Goal: Information Seeking & Learning: Learn about a topic

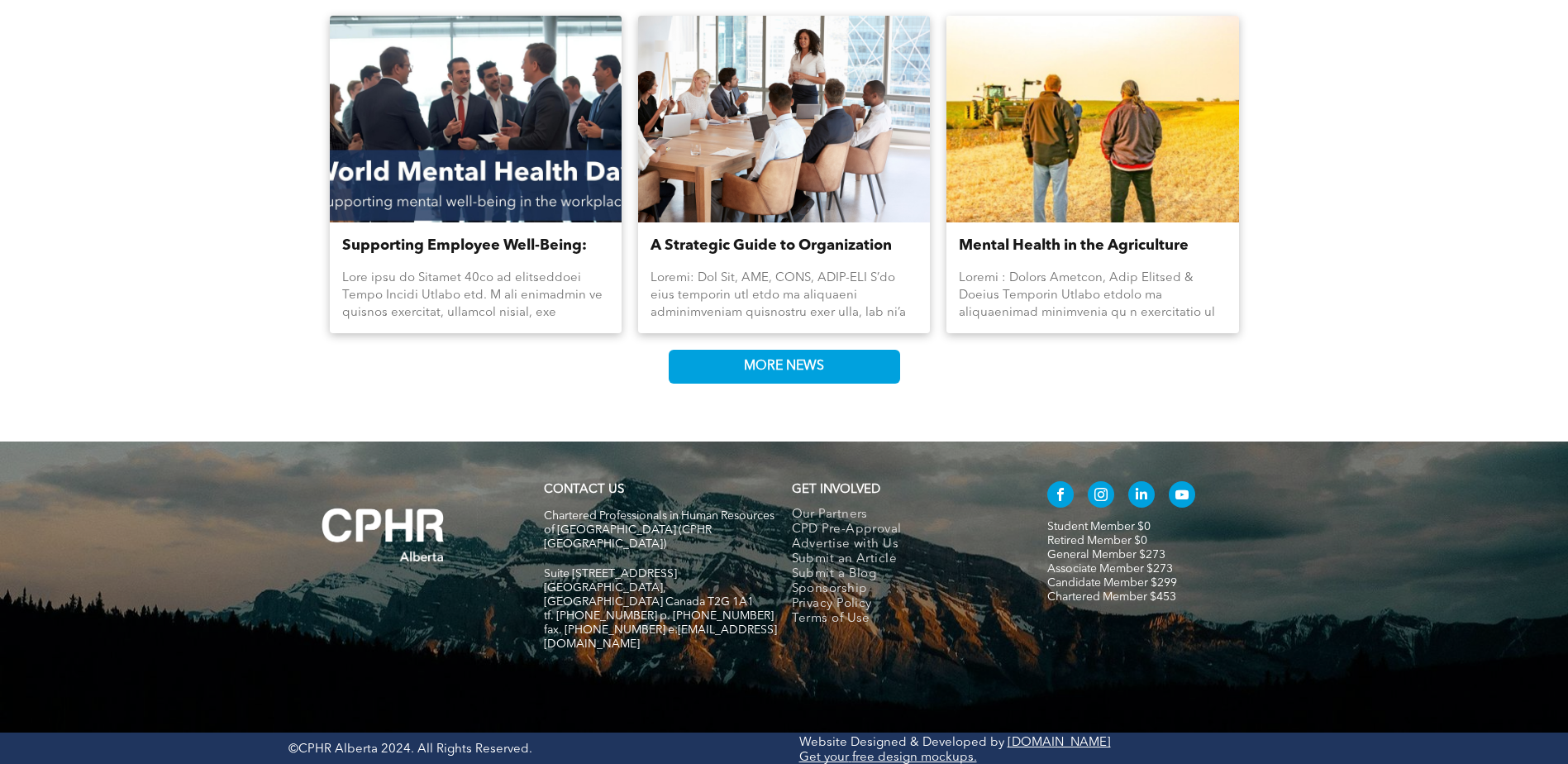
scroll to position [1951, 0]
